Goal: Information Seeking & Learning: Learn about a topic

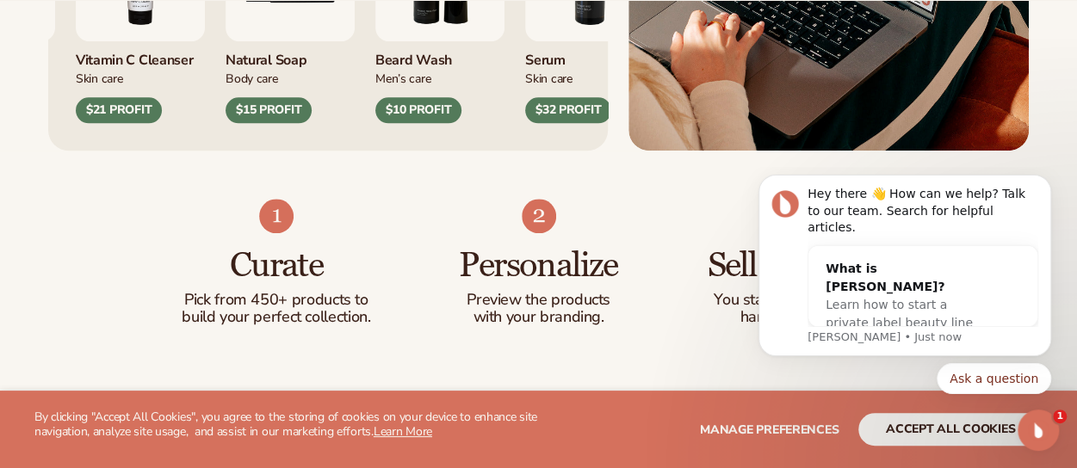
scroll to position [925, 0]
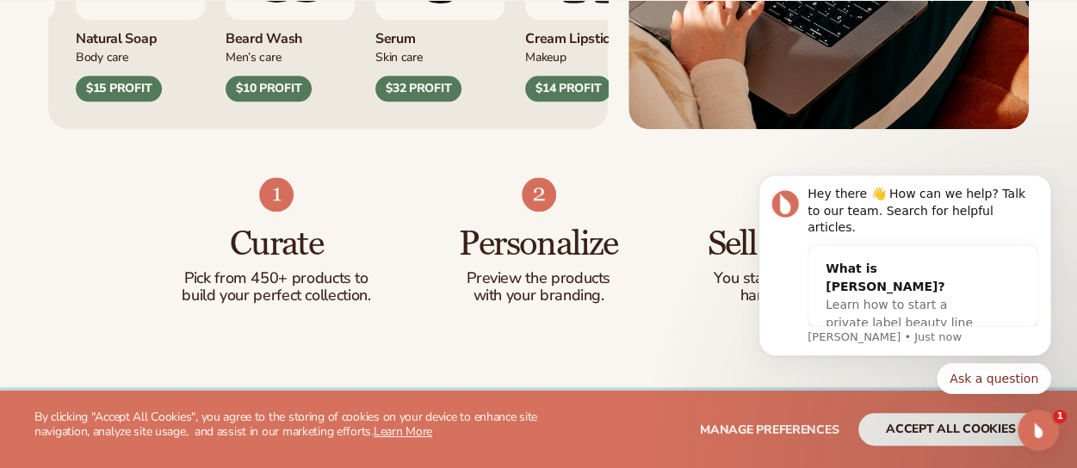
click at [902, 417] on html "Hey there 👋 How can we help? Talk to our team. Search for helpful articles. Wha…" at bounding box center [905, 294] width 344 height 255
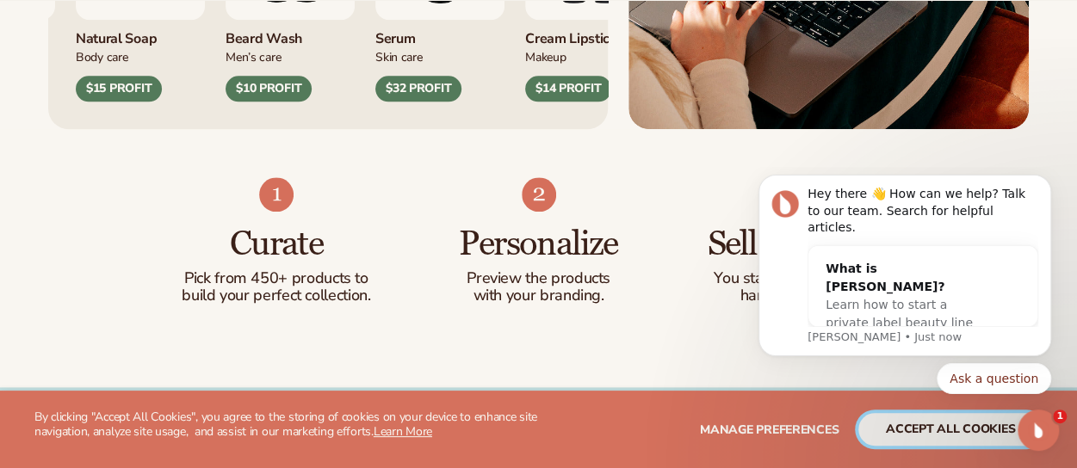
click at [912, 422] on button "accept all cookies" at bounding box center [950, 429] width 184 height 33
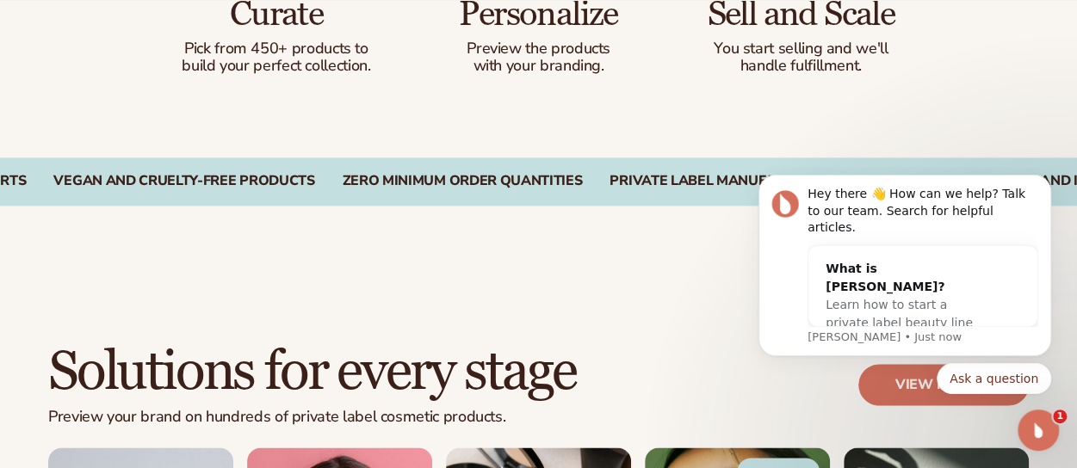
scroll to position [1156, 0]
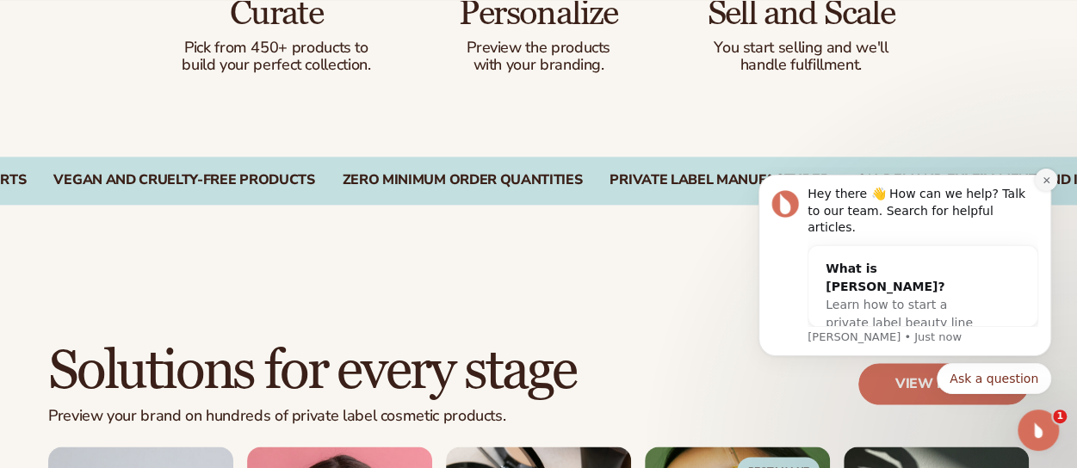
click at [1047, 185] on icon "Dismiss notification" at bounding box center [1046, 180] width 9 height 9
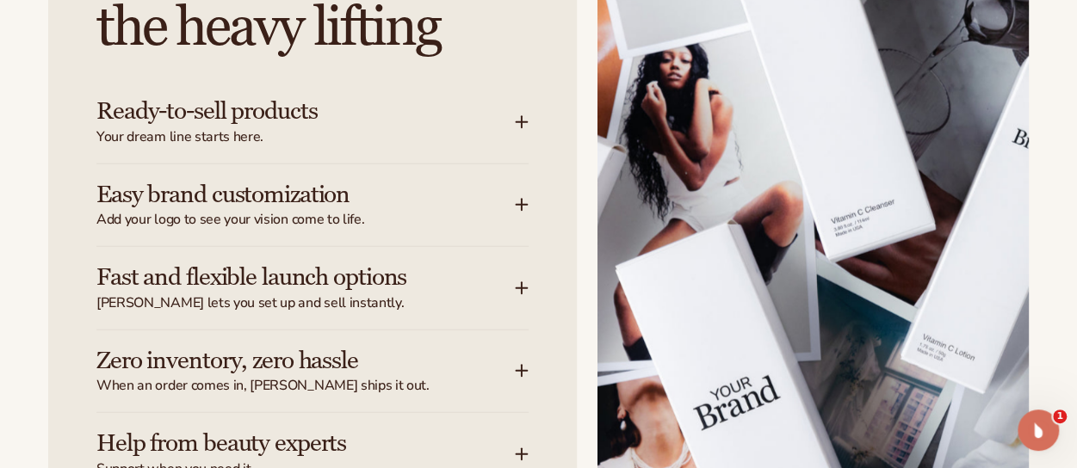
scroll to position [2181, 0]
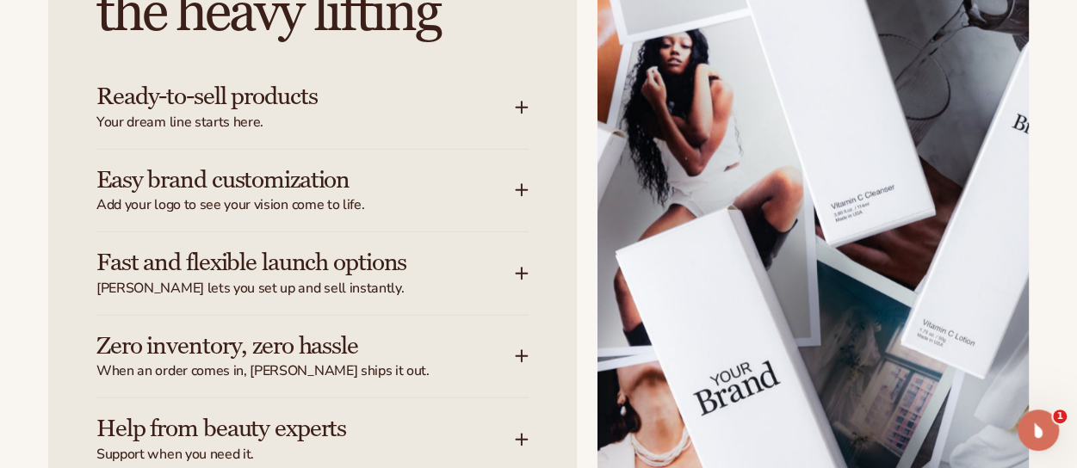
click at [487, 102] on div "Ready-to-sell products Your dream line starts here." at bounding box center [305, 107] width 418 height 48
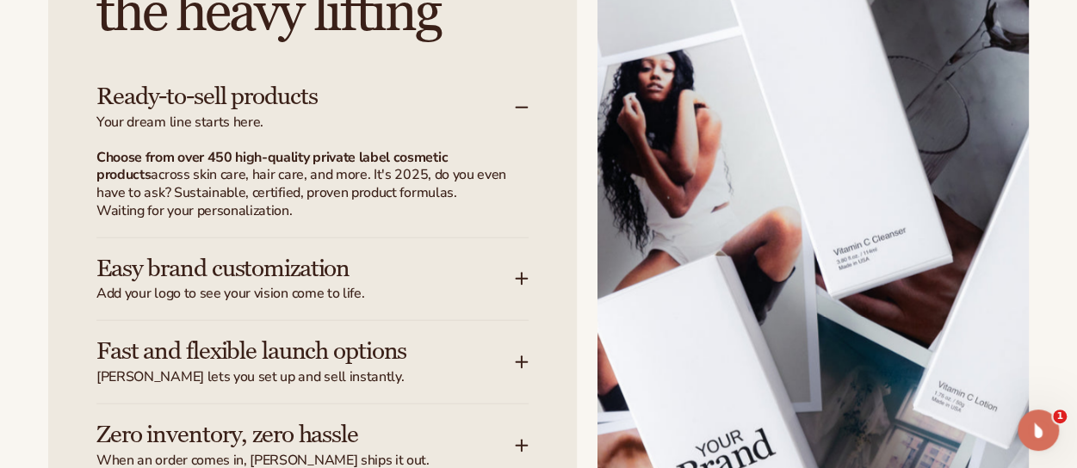
scroll to position [2262, 0]
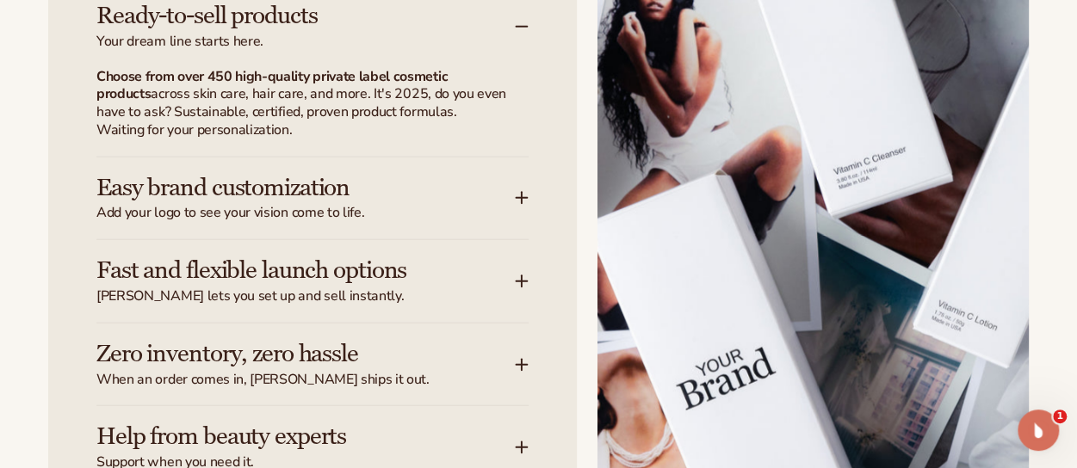
click at [356, 182] on h3 "Easy brand customization" at bounding box center [279, 188] width 367 height 27
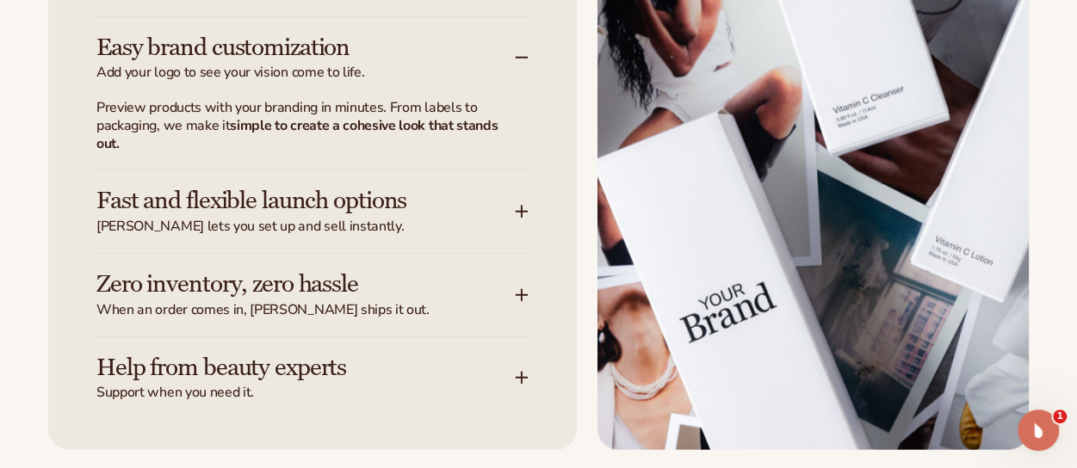
scroll to position [2315, 0]
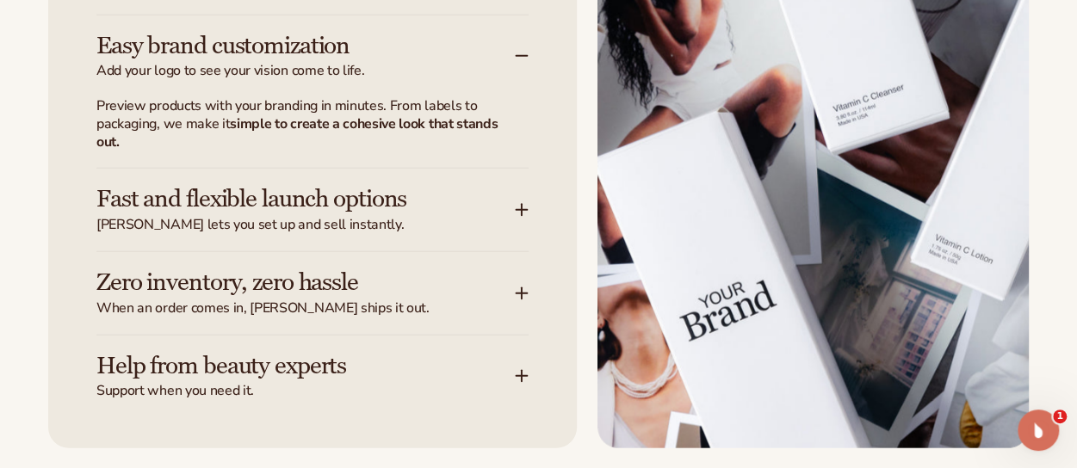
click at [365, 197] on h3 "Fast and flexible launch options" at bounding box center [279, 199] width 367 height 27
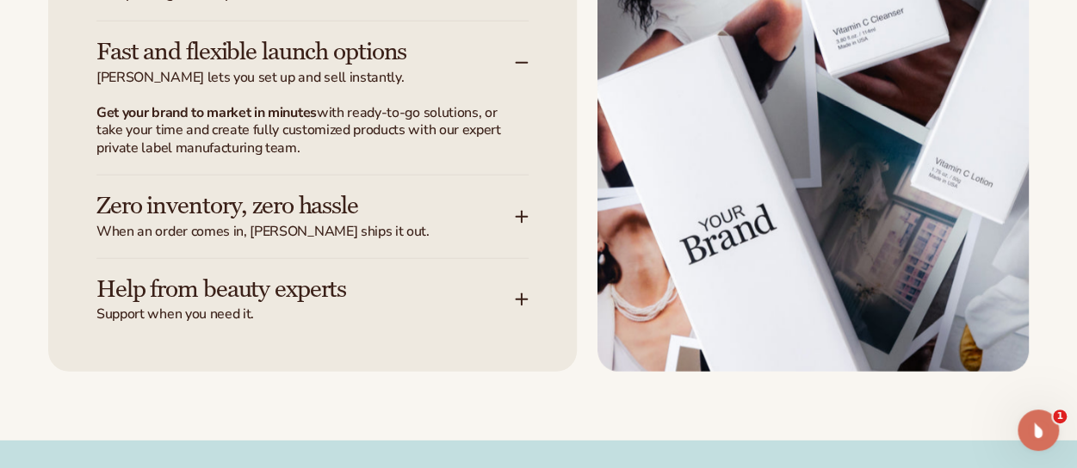
scroll to position [2393, 0]
click at [267, 219] on div "Zero inventory, zero hassle When an order comes in, Blanka ships it out." at bounding box center [305, 216] width 418 height 48
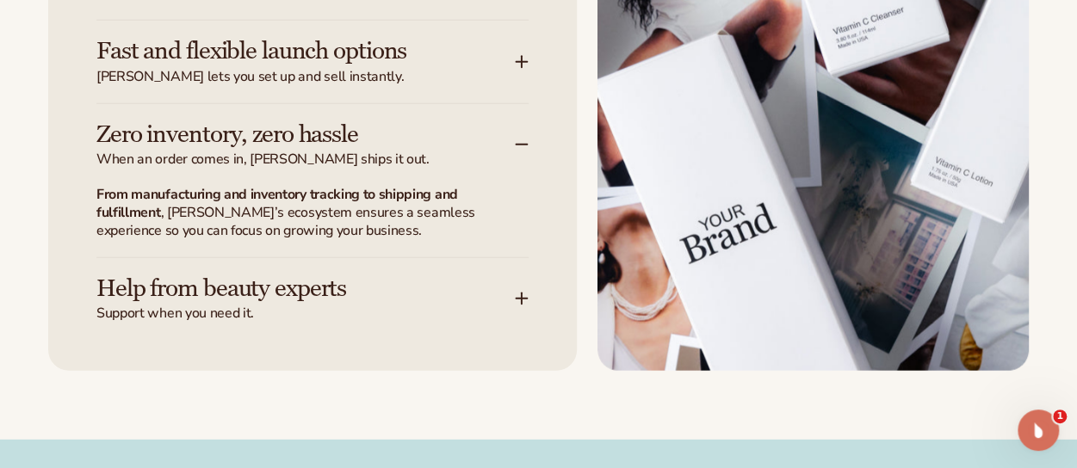
scroll to position [2457, 0]
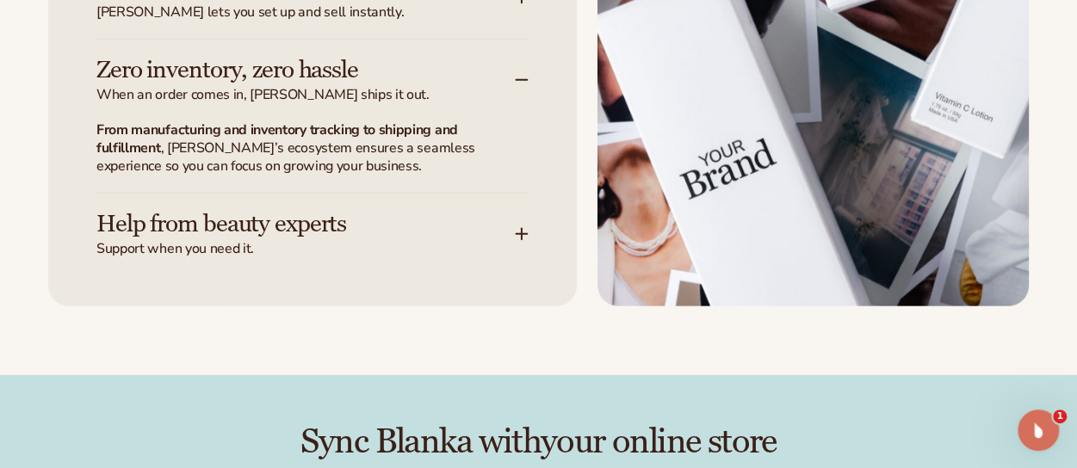
click at [257, 237] on div "Help from beauty experts Support when you need it." at bounding box center [305, 235] width 418 height 48
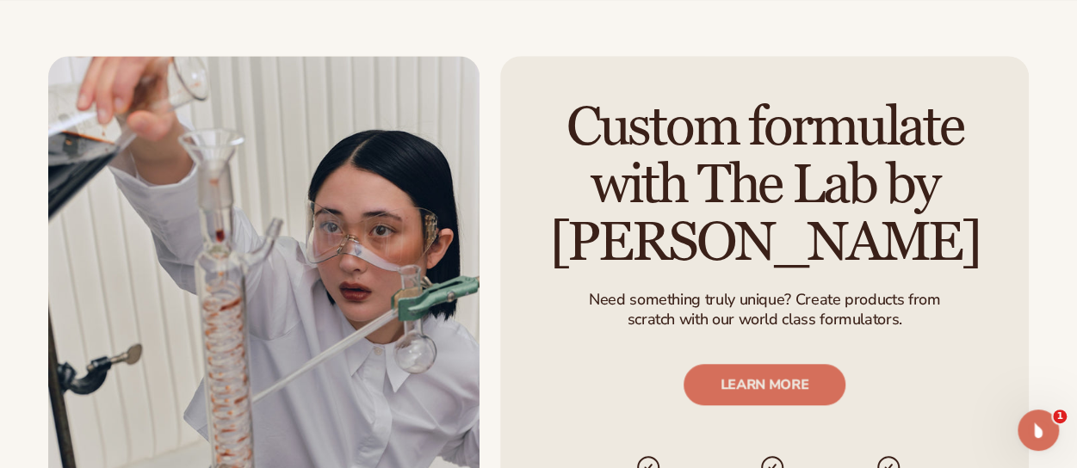
scroll to position [3874, 0]
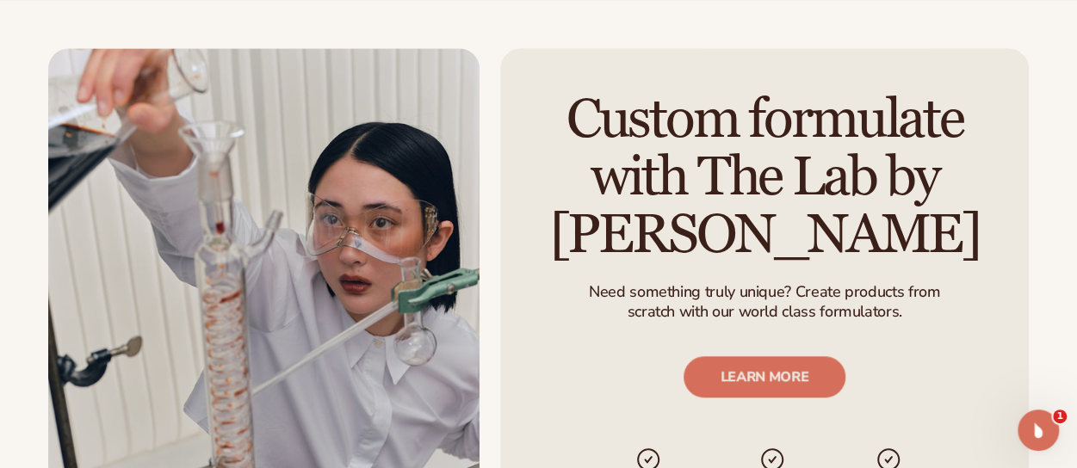
click at [670, 190] on h2 "Custom formulate with The Lab by [PERSON_NAME]" at bounding box center [764, 178] width 477 height 174
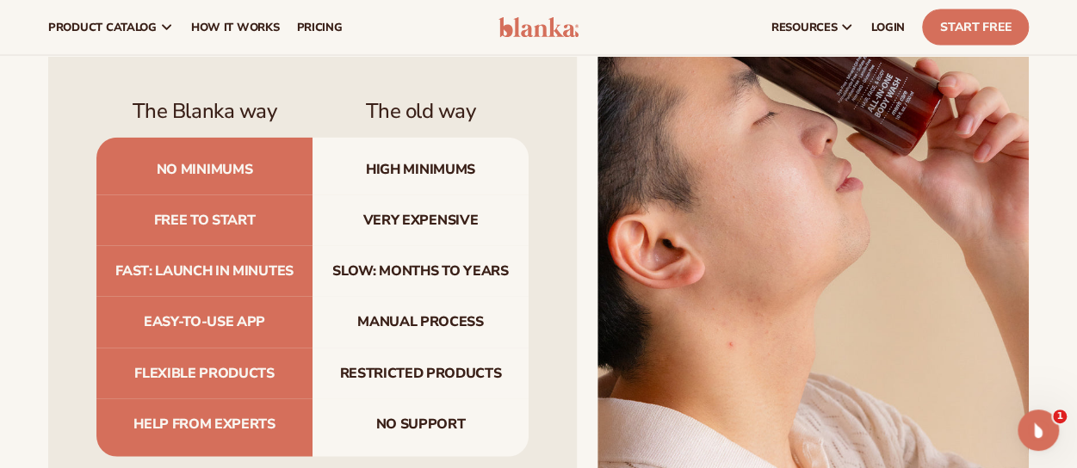
scroll to position [5000, 0]
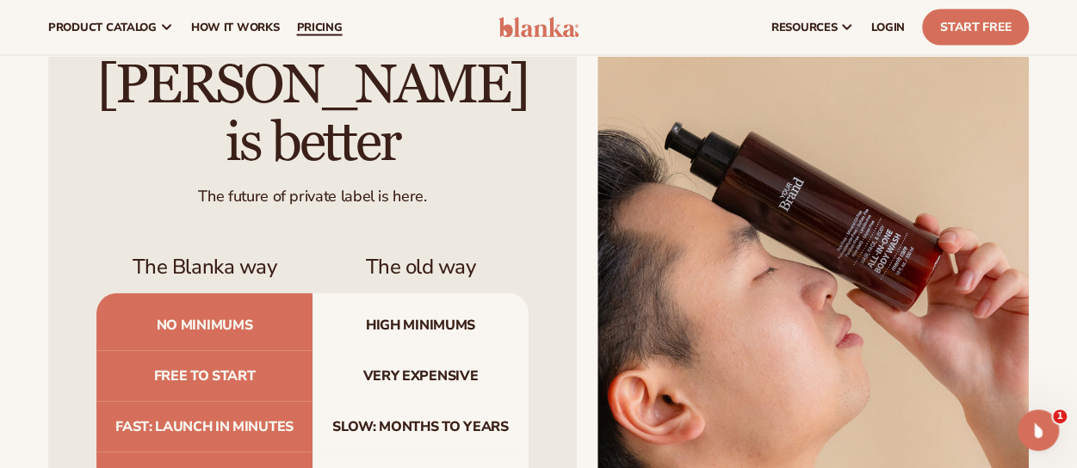
click at [325, 36] on link "pricing" at bounding box center [318, 27] width 63 height 55
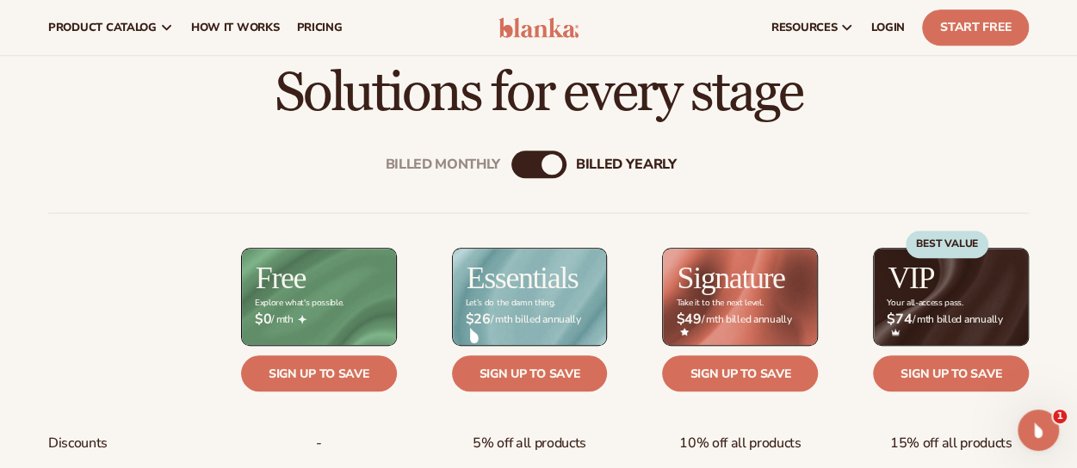
scroll to position [502, 0]
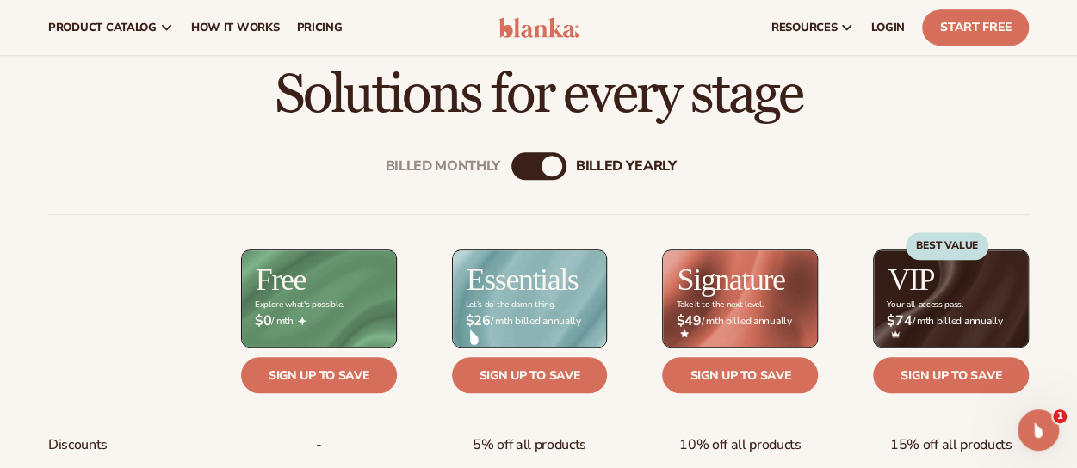
click at [531, 163] on div "Billed Monthly billed Yearly" at bounding box center [538, 166] width 55 height 28
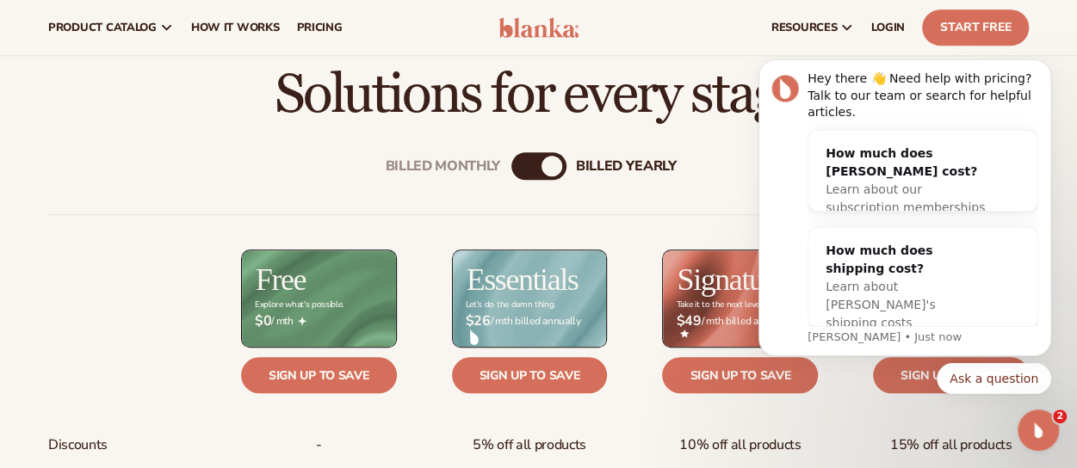
scroll to position [0, 0]
click at [513, 170] on div "Billed Monthly" at bounding box center [521, 166] width 21 height 21
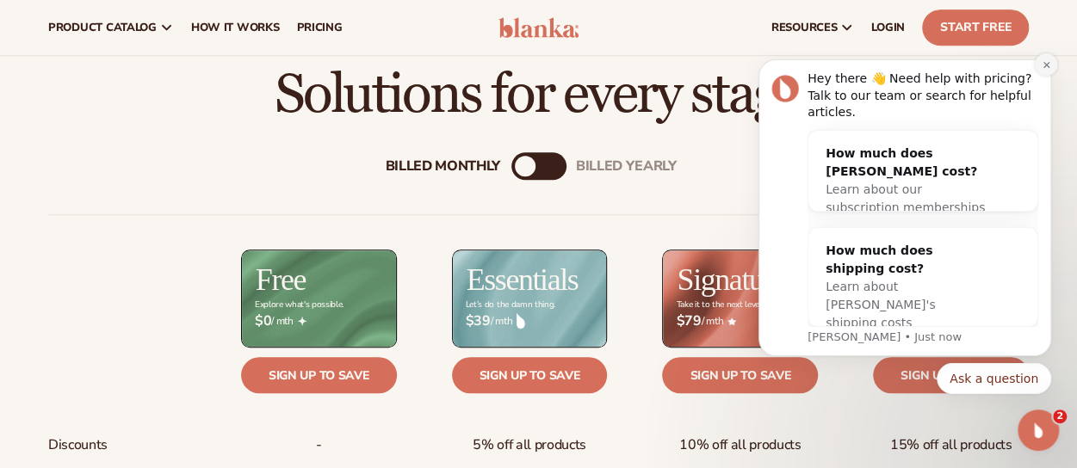
click at [1043, 76] on button "Dismiss notification" at bounding box center [1046, 64] width 22 height 22
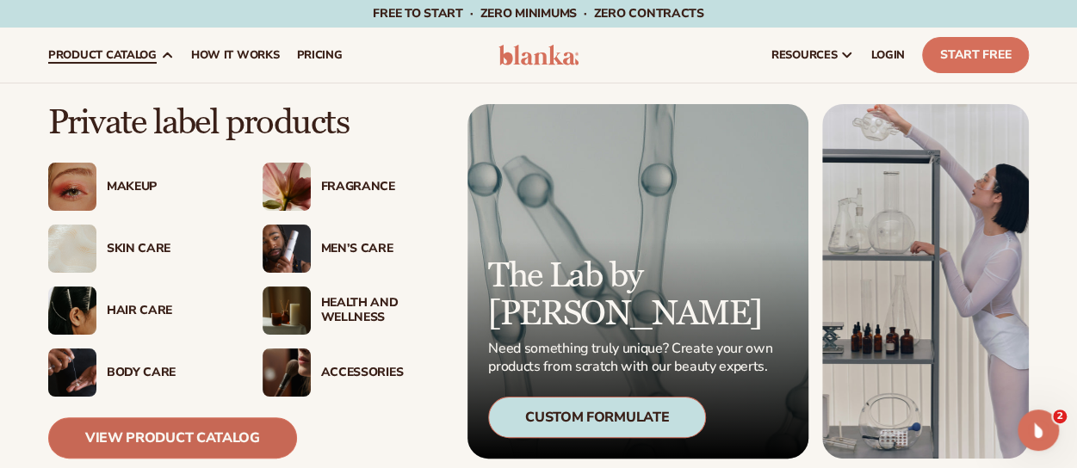
click at [198, 440] on link "View Product Catalog" at bounding box center [172, 437] width 249 height 41
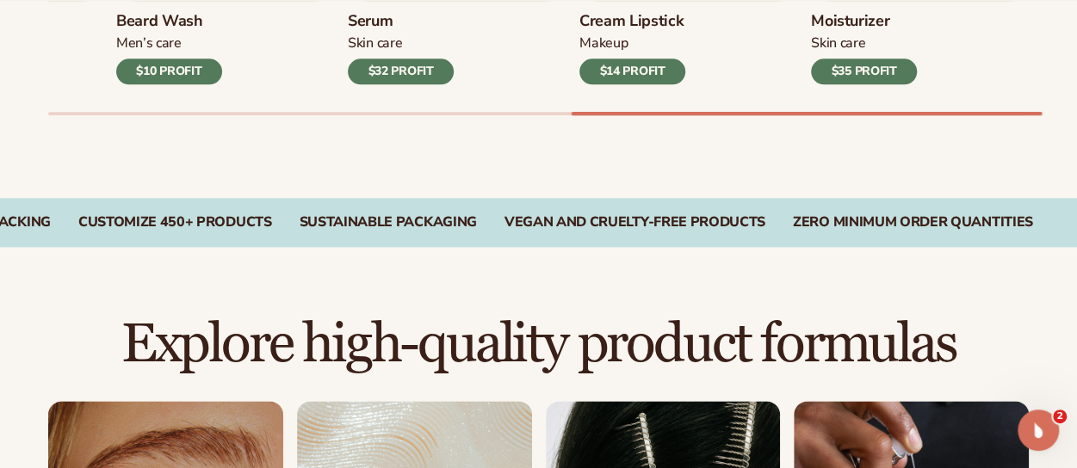
scroll to position [1153, 0]
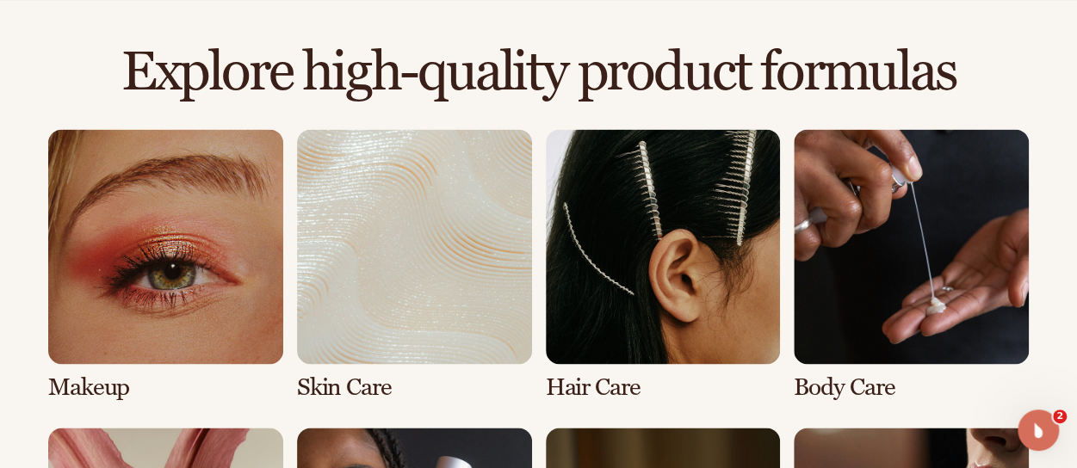
click at [157, 337] on link "1 / 8" at bounding box center [165, 265] width 235 height 272
click at [96, 279] on link "1 / 8" at bounding box center [165, 265] width 235 height 272
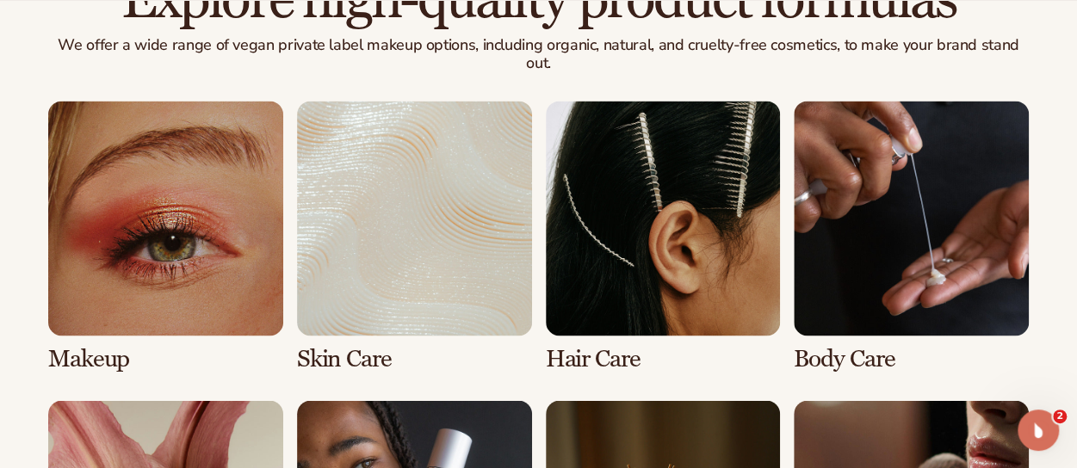
scroll to position [1231, 0]
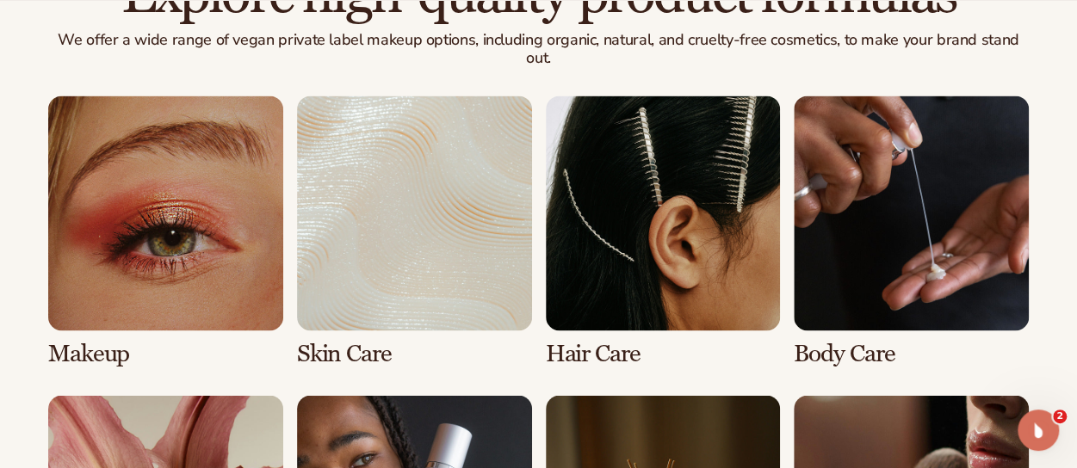
click at [467, 184] on link "2 / 8" at bounding box center [414, 232] width 235 height 272
click at [384, 258] on link "2 / 8" at bounding box center [414, 232] width 235 height 272
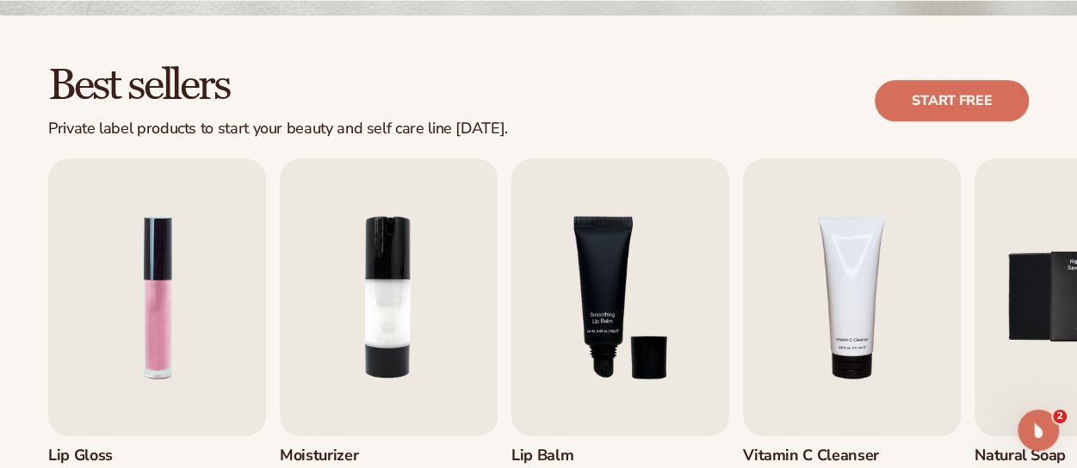
scroll to position [448, 0]
